Goal: Task Accomplishment & Management: Manage account settings

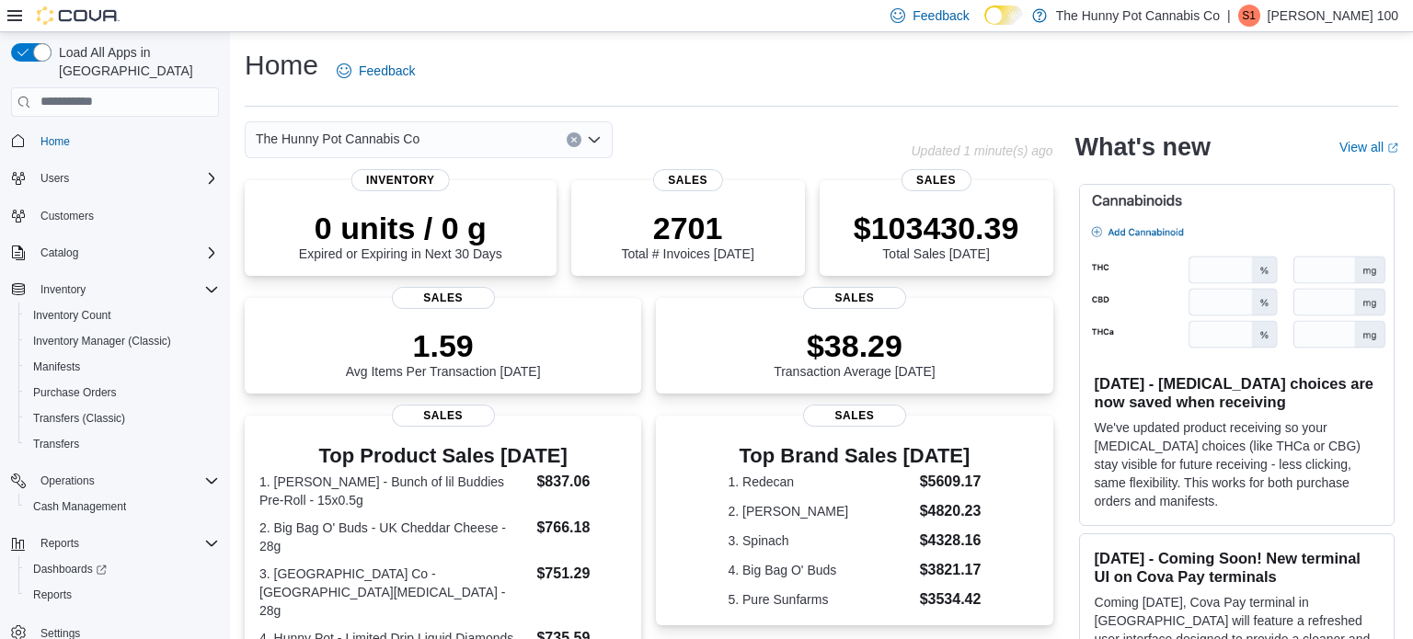
click at [571, 588] on dl "1. Buddy Blooms - Bunch of lil Buddies Pre-Roll - 15x0.5g $837.06 2. Big Bag O'…" at bounding box center [442, 583] width 367 height 224
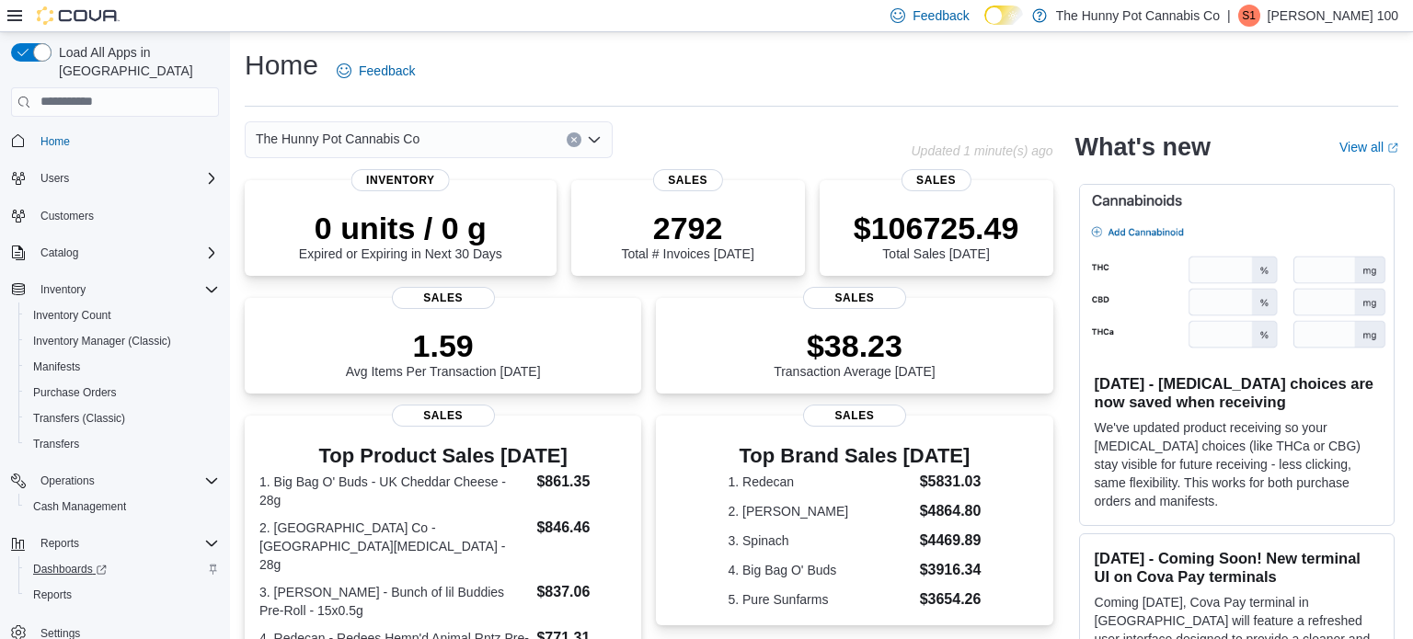
scroll to position [4, 0]
click at [83, 429] on link "Transfers" at bounding box center [56, 440] width 61 height 22
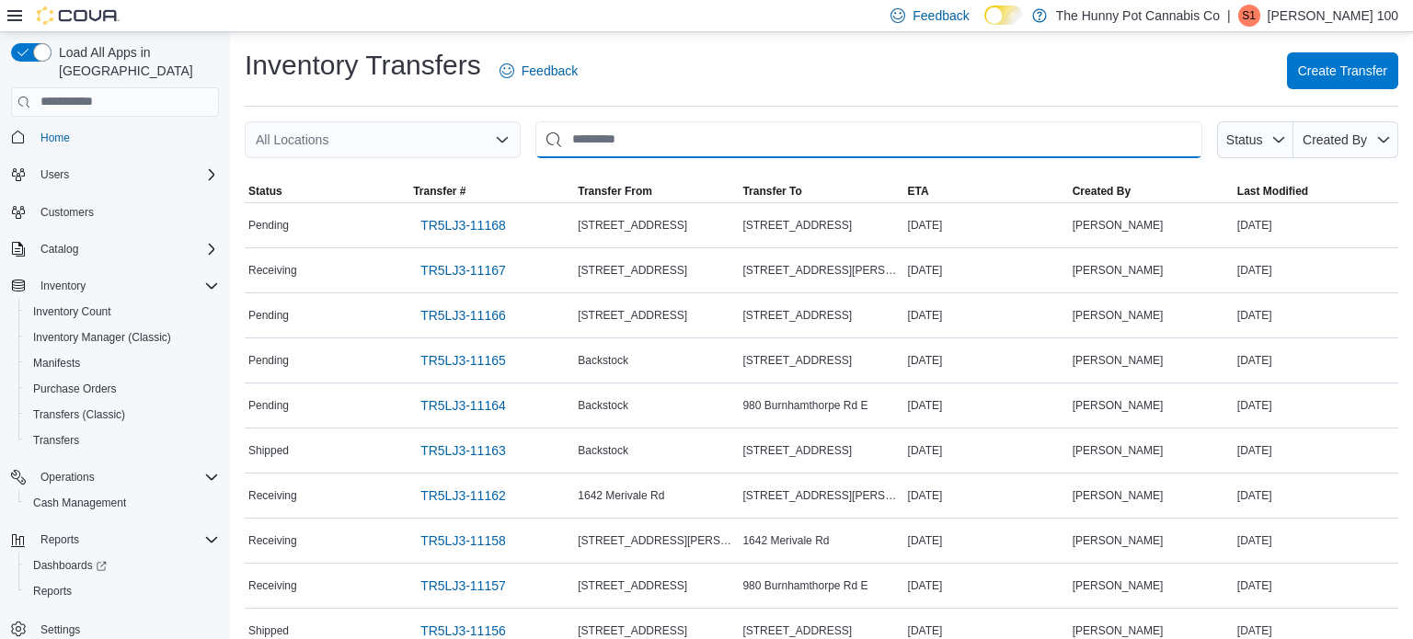
click at [602, 143] on input "This is a search bar. After typing your query, hit enter to filter the results …" at bounding box center [868, 139] width 667 height 37
type input "***"
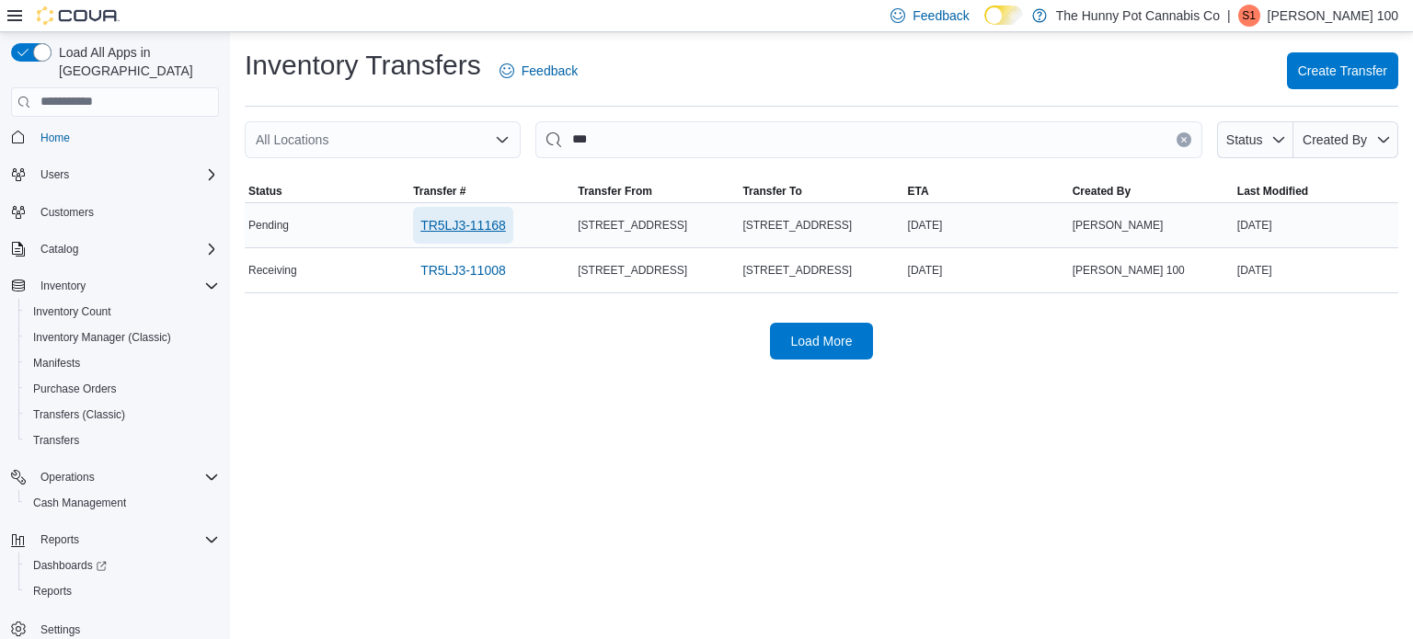
click at [491, 225] on span "TR5LJ3-11168" at bounding box center [463, 225] width 86 height 18
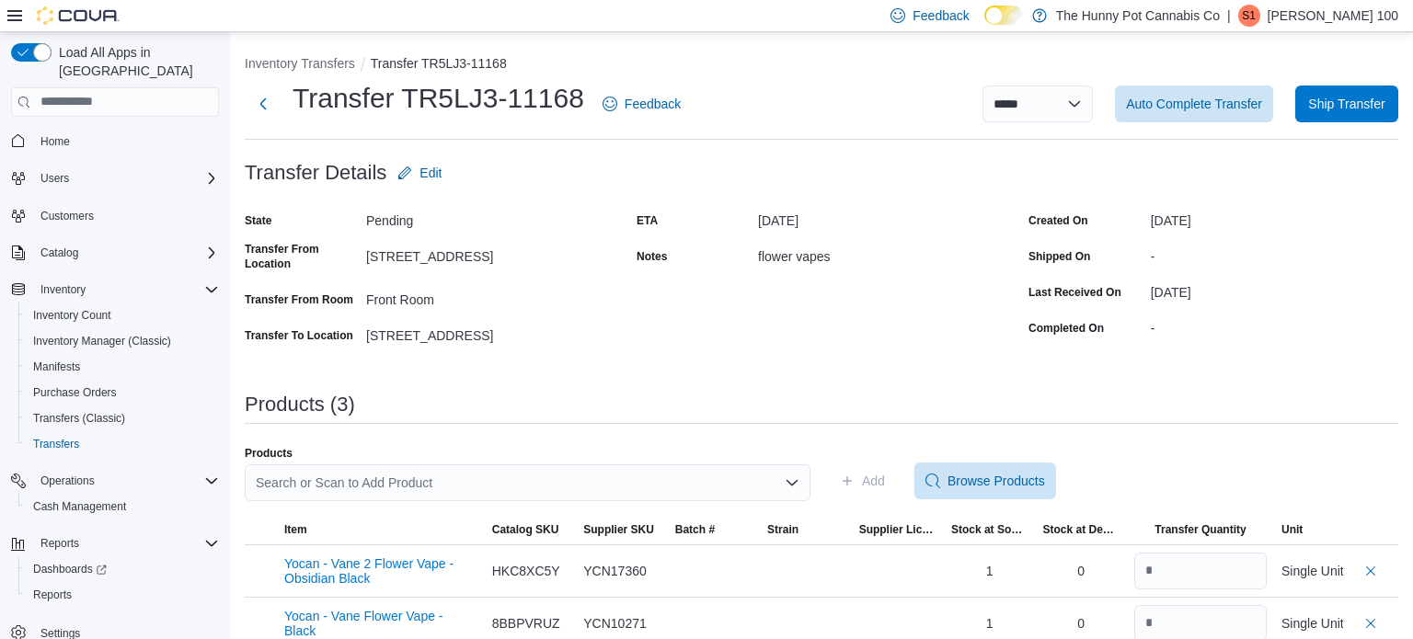
scroll to position [76, 0]
